Goal: Information Seeking & Learning: Compare options

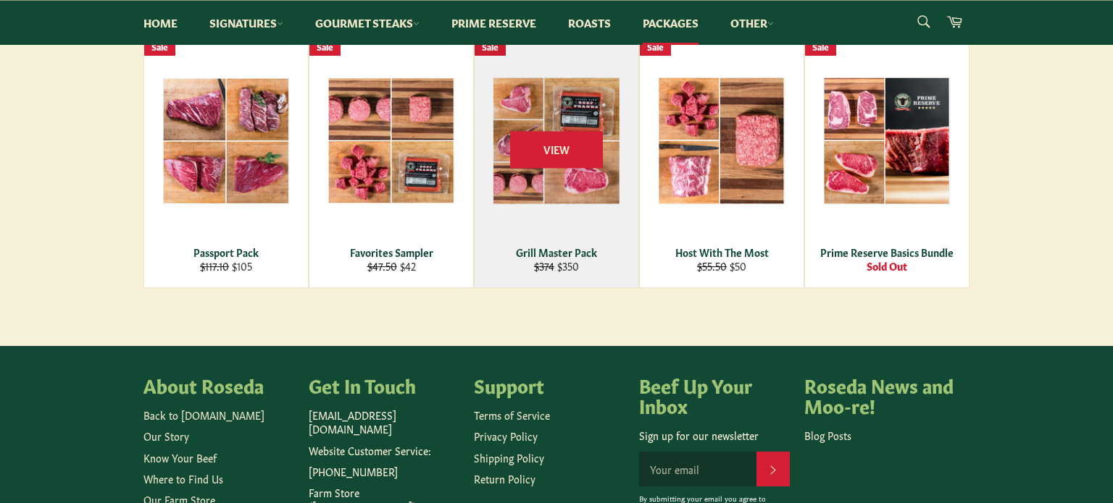
scroll to position [290, 0]
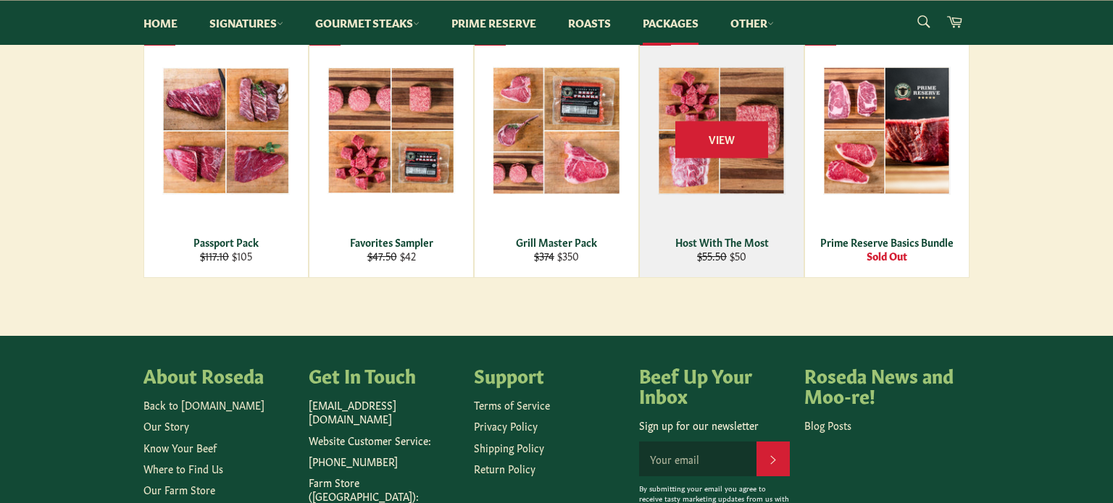
click at [748, 168] on div "View" at bounding box center [722, 153] width 164 height 250
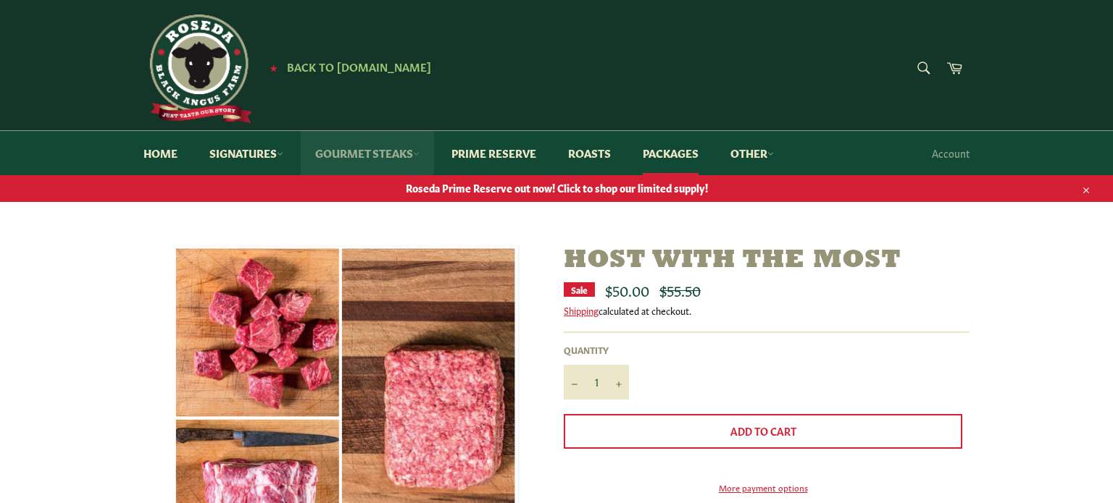
click at [353, 153] on link "Gourmet Steaks" at bounding box center [367, 153] width 133 height 44
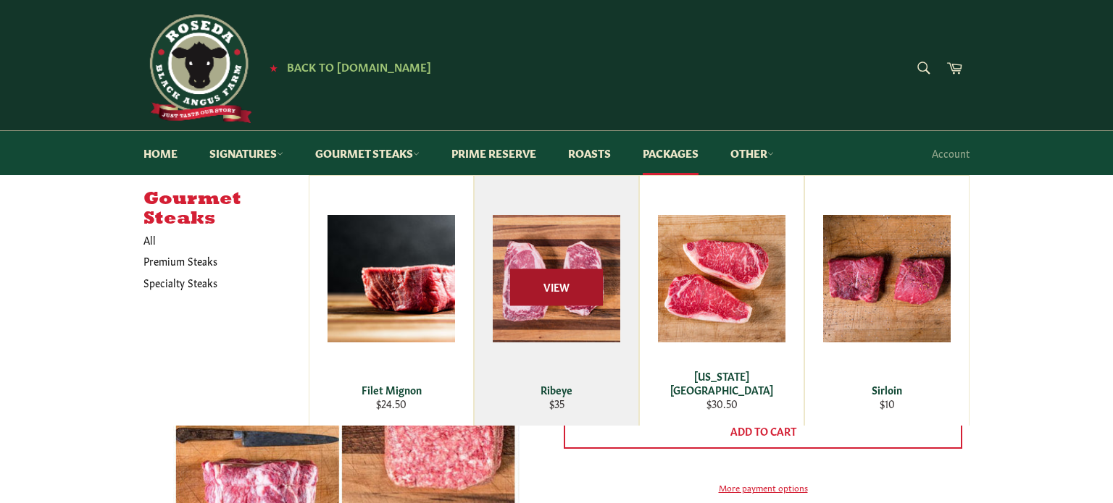
click at [523, 292] on span "View" at bounding box center [556, 287] width 93 height 37
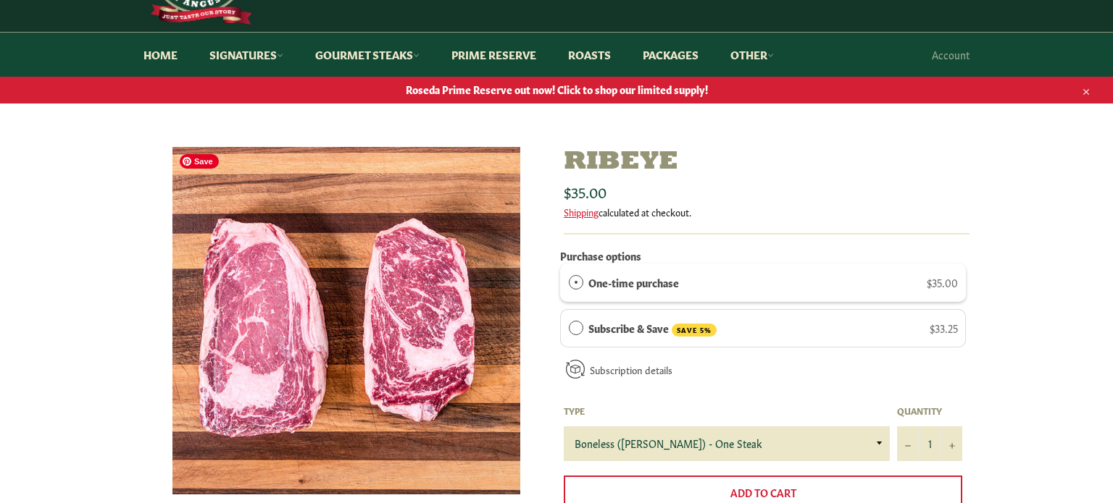
scroll to position [104, 0]
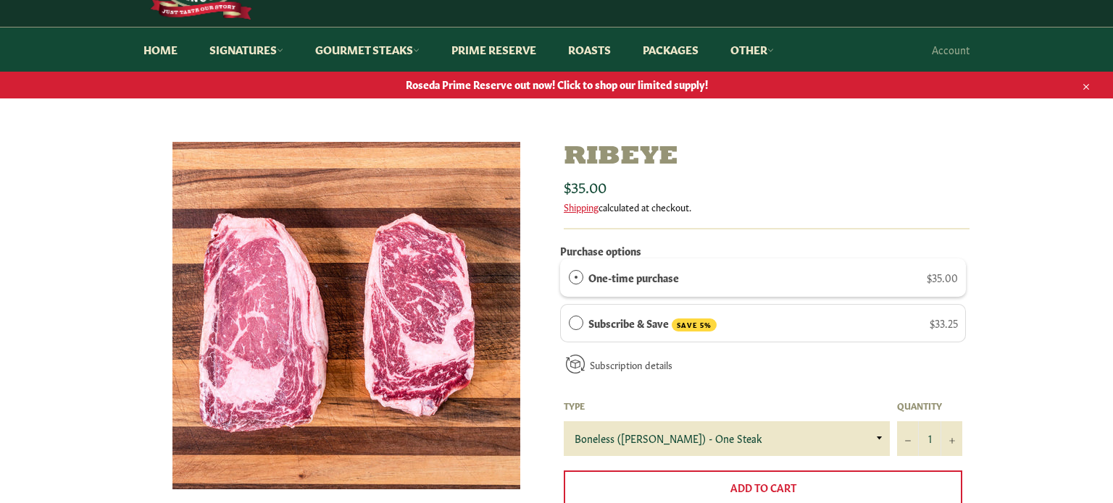
click at [891, 188] on ul "Sale Regular price $35.00" at bounding box center [767, 185] width 406 height 14
